Goal: Navigation & Orientation: Find specific page/section

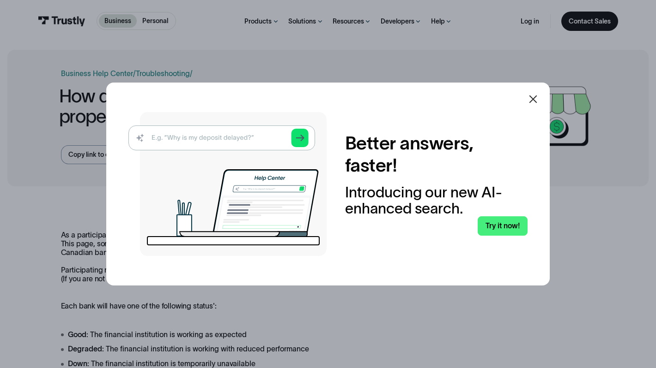
click at [247, 138] on img at bounding box center [227, 184] width 198 height 144
click at [507, 222] on link "Try it now!" at bounding box center [502, 226] width 50 height 19
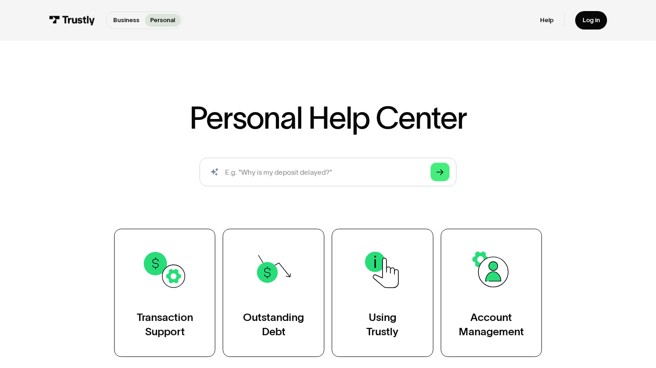
click at [74, 24] on img at bounding box center [72, 21] width 46 height 10
